Goal: Transaction & Acquisition: Purchase product/service

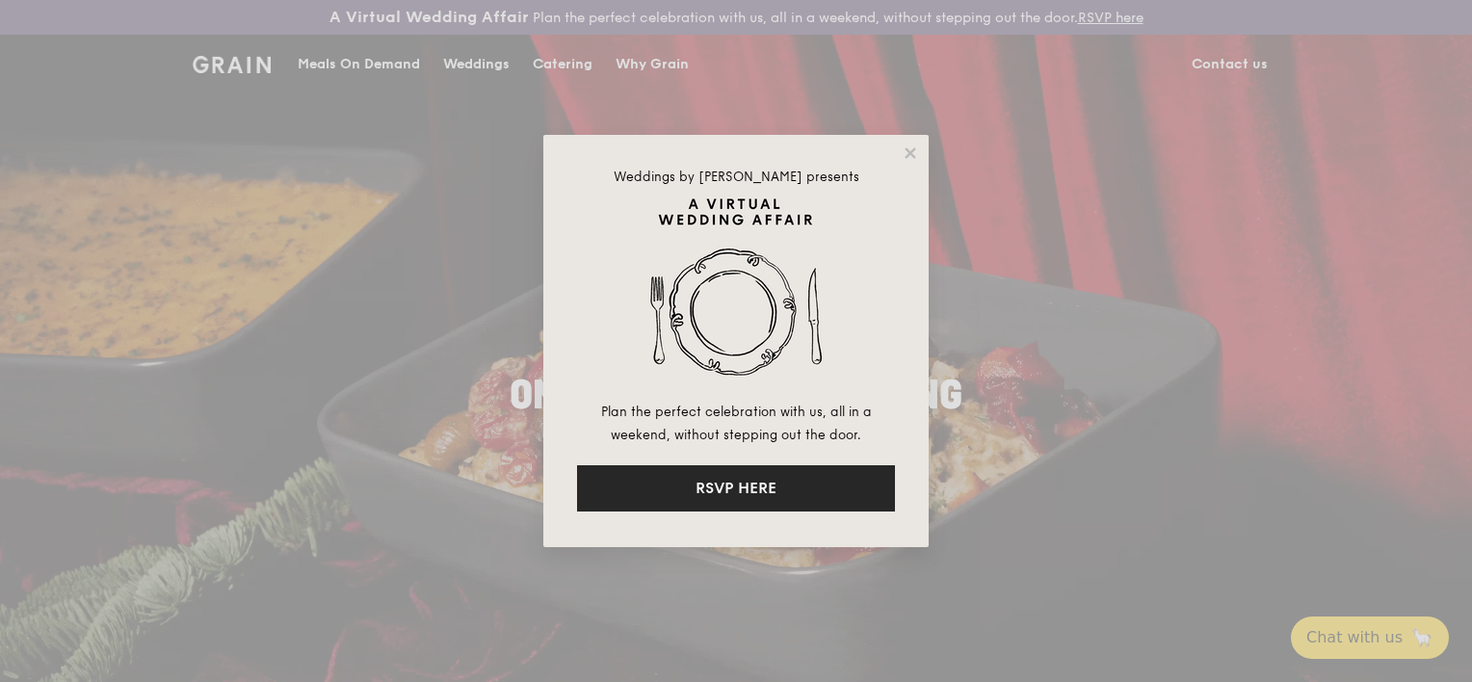
click at [739, 492] on button "RSVP HERE" at bounding box center [736, 488] width 318 height 46
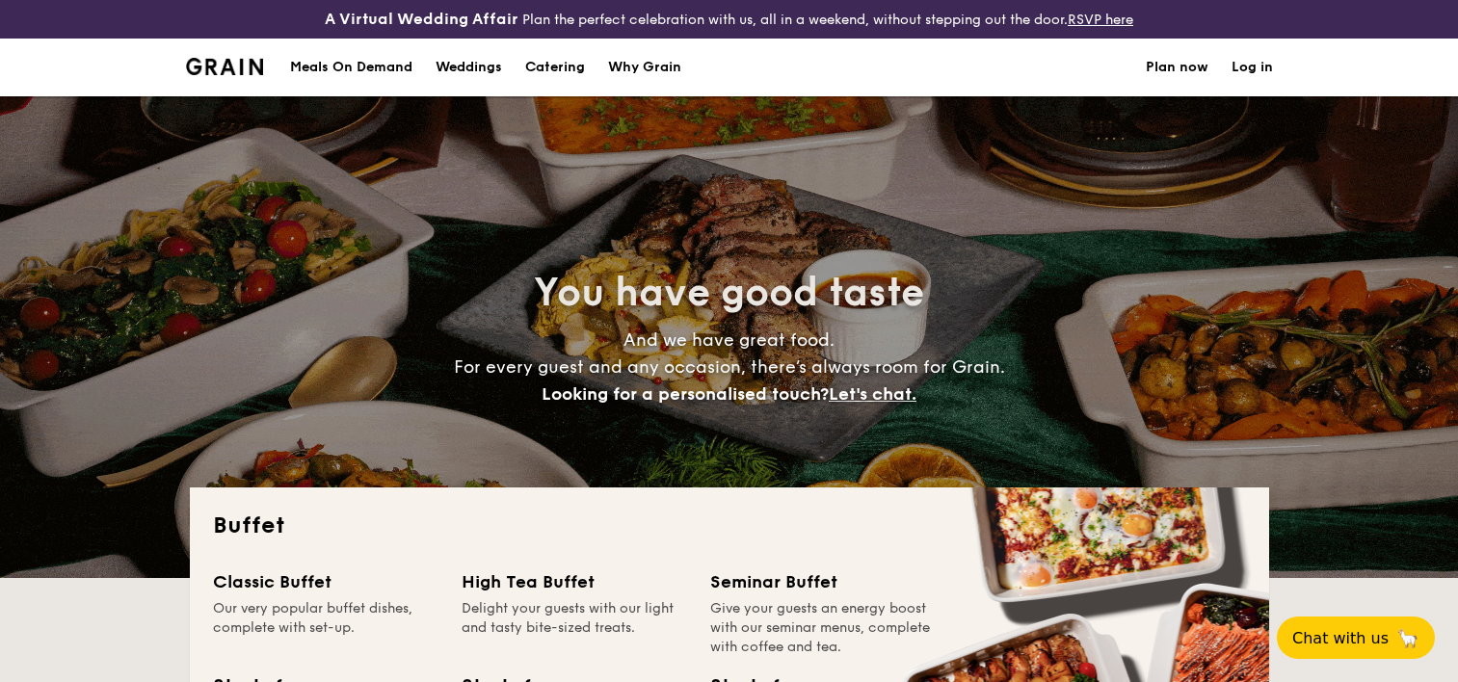
select select
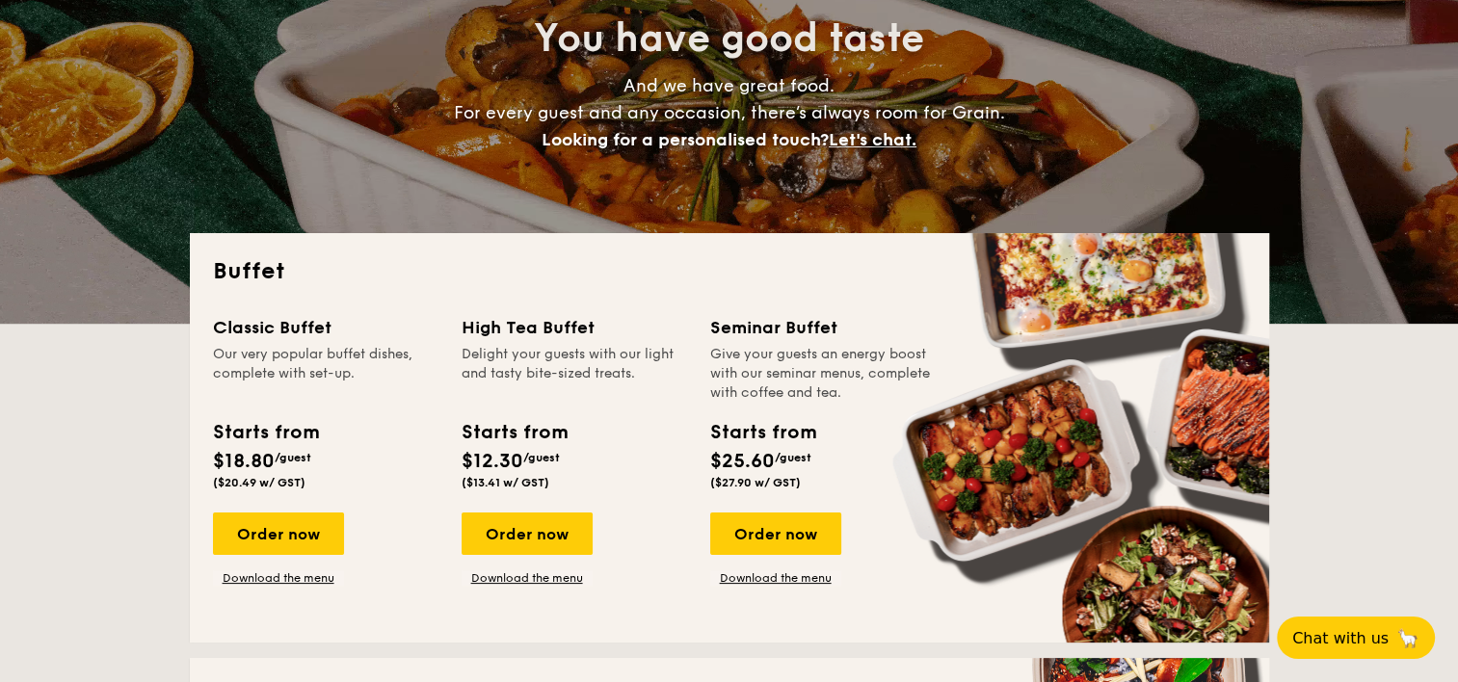
scroll to position [289, 0]
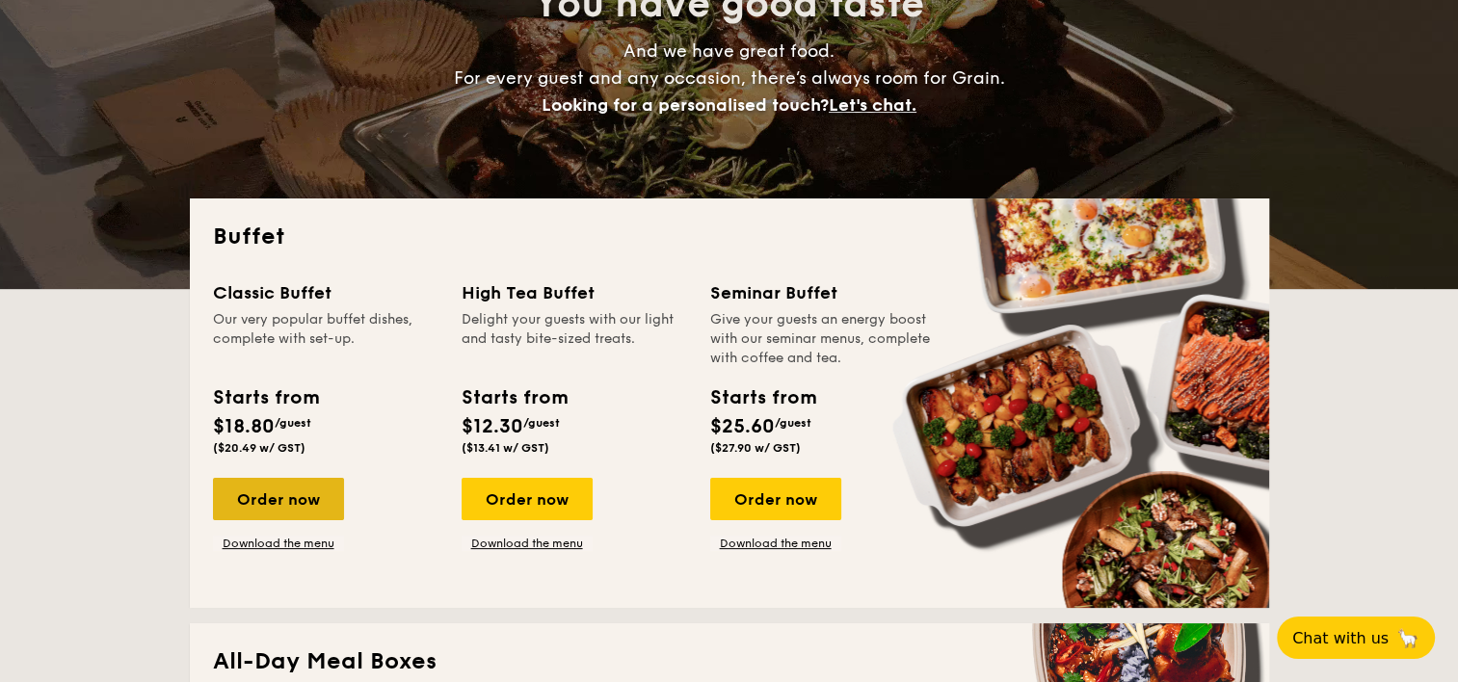
click at [269, 498] on div "Order now" at bounding box center [278, 499] width 131 height 42
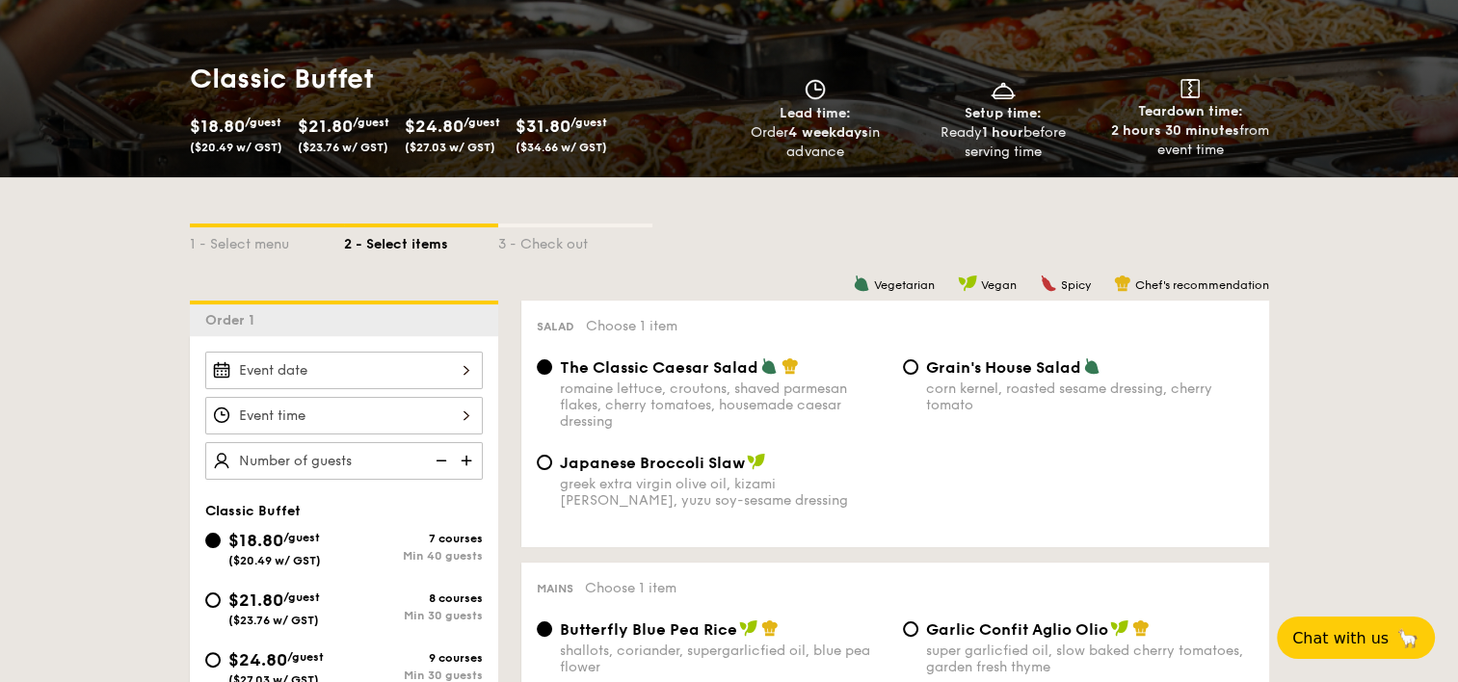
scroll to position [482, 0]
